Goal: Navigation & Orientation: Go to known website

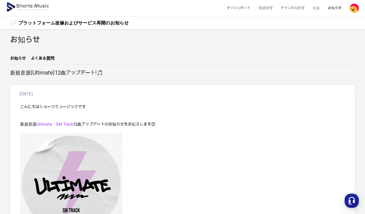
click at [42, 4] on img at bounding box center [28, 7] width 44 height 14
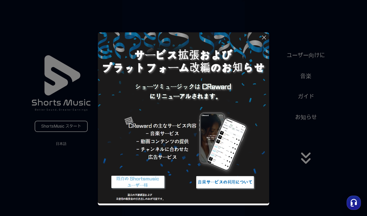
click at [85, 161] on button at bounding box center [183, 108] width 367 height 216
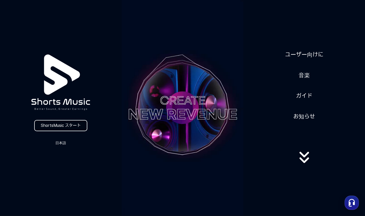
click at [73, 126] on link "ShortsMusic スタート" at bounding box center [60, 125] width 53 height 11
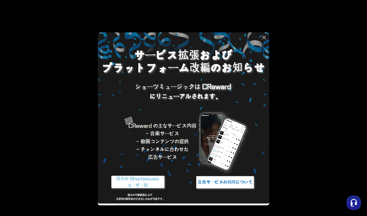
click at [209, 186] on img at bounding box center [225, 182] width 64 height 19
click at [141, 181] on img at bounding box center [138, 182] width 64 height 19
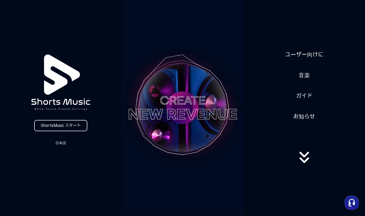
click at [304, 156] on icon at bounding box center [303, 156] width 9 height 6
click at [303, 161] on icon at bounding box center [304, 157] width 33 height 20
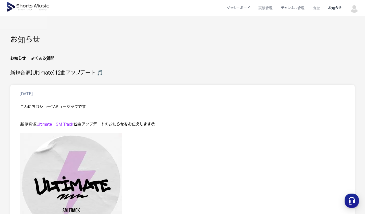
click at [41, 9] on img at bounding box center [28, 7] width 44 height 14
